Goal: Obtain resource: Obtain resource

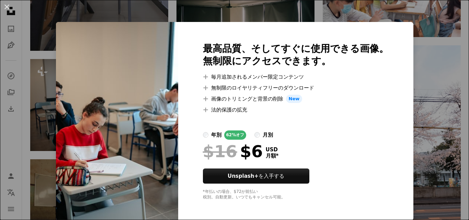
click at [144, 62] on img at bounding box center [117, 121] width 122 height 199
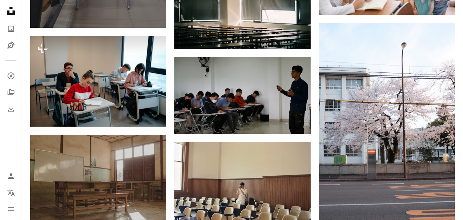
scroll to position [0, 197]
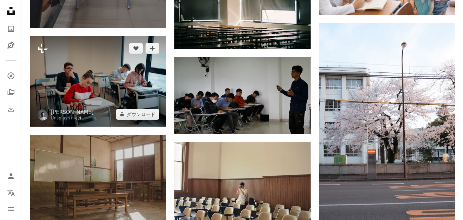
click at [43, 48] on icon "Plus sign for Unsplash+" at bounding box center [42, 48] width 11 height 11
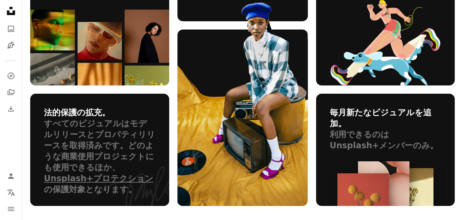
scroll to position [618, 0]
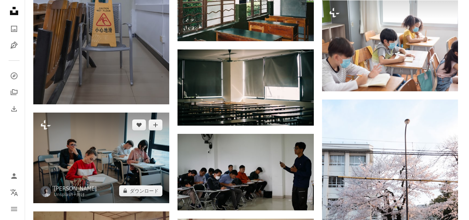
scroll to position [1821, 0]
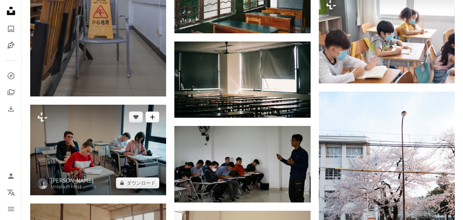
click at [154, 117] on icon "A plus sign" at bounding box center [152, 116] width 5 height 5
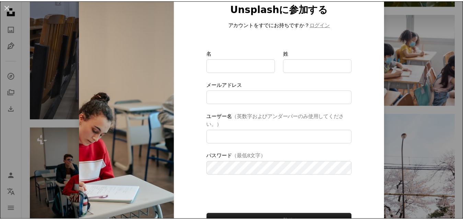
scroll to position [76, 0]
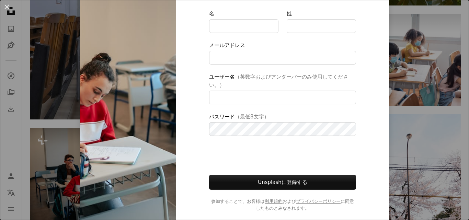
click at [63, 156] on div "An X shape Unsplashに参加する アカウントをすでにお持ちですか？ ログイン 名 姓 メールアドレス ユーザー名 （英数字およびアンダーバーの…" at bounding box center [234, 110] width 469 height 220
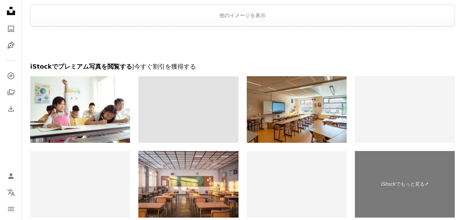
scroll to position [3452, 0]
